Goal: Task Accomplishment & Management: Complete application form

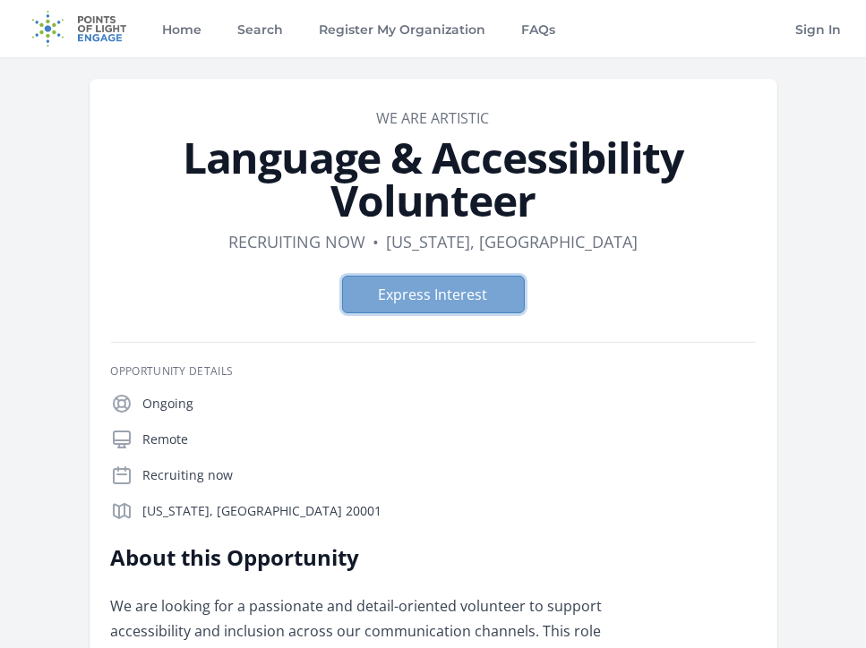
click at [387, 282] on button "Express Interest" at bounding box center [433, 295] width 183 height 38
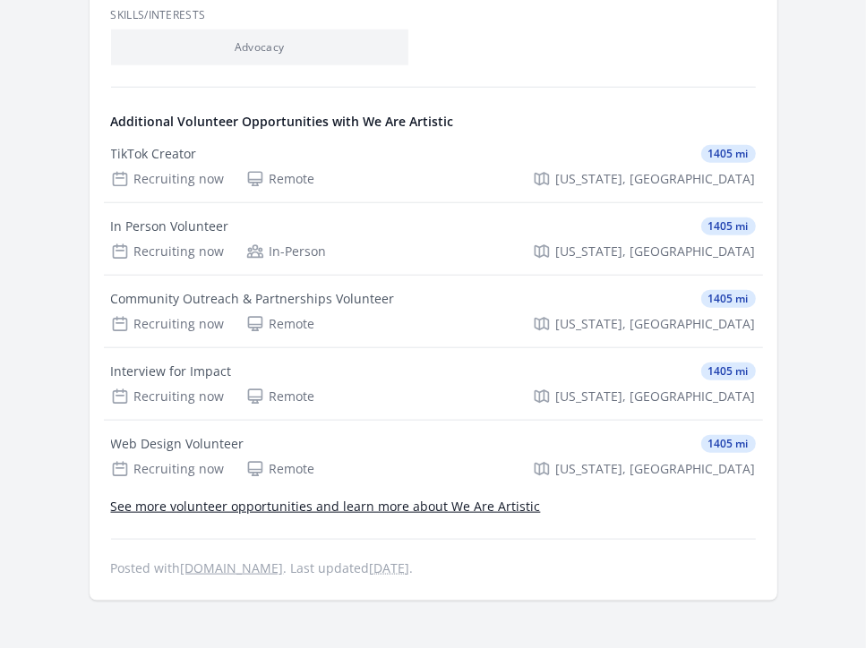
scroll to position [1075, 0]
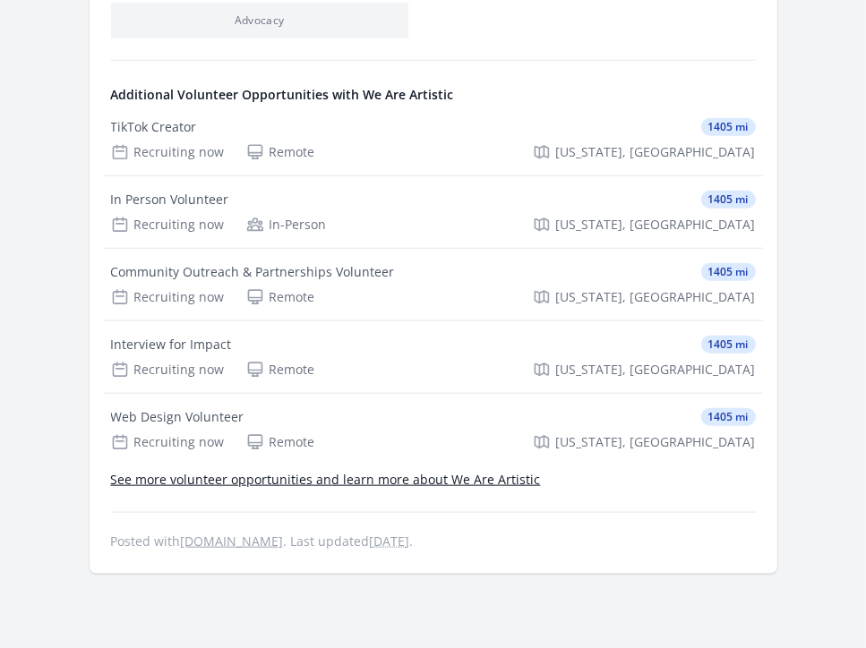
click at [344, 485] on link "See more volunteer opportunities and learn more about We Are Artistic" at bounding box center [326, 479] width 430 height 17
click at [294, 361] on div "Remote" at bounding box center [280, 370] width 69 height 18
click at [314, 439] on div "Recruiting now Remote Washington, DC" at bounding box center [433, 443] width 645 height 18
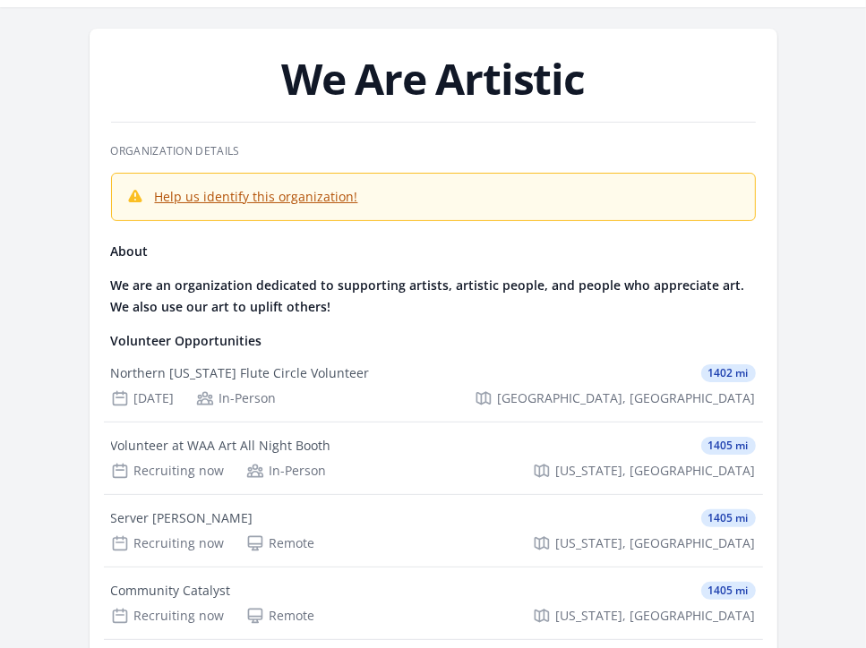
scroll to position [90, 0]
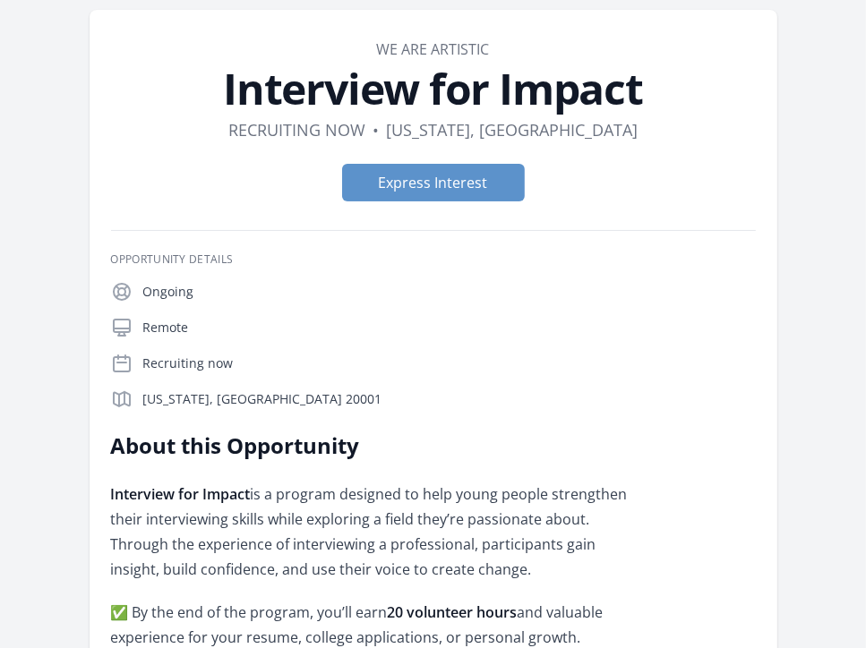
scroll to position [269, 0]
